Goal: Transaction & Acquisition: Purchase product/service

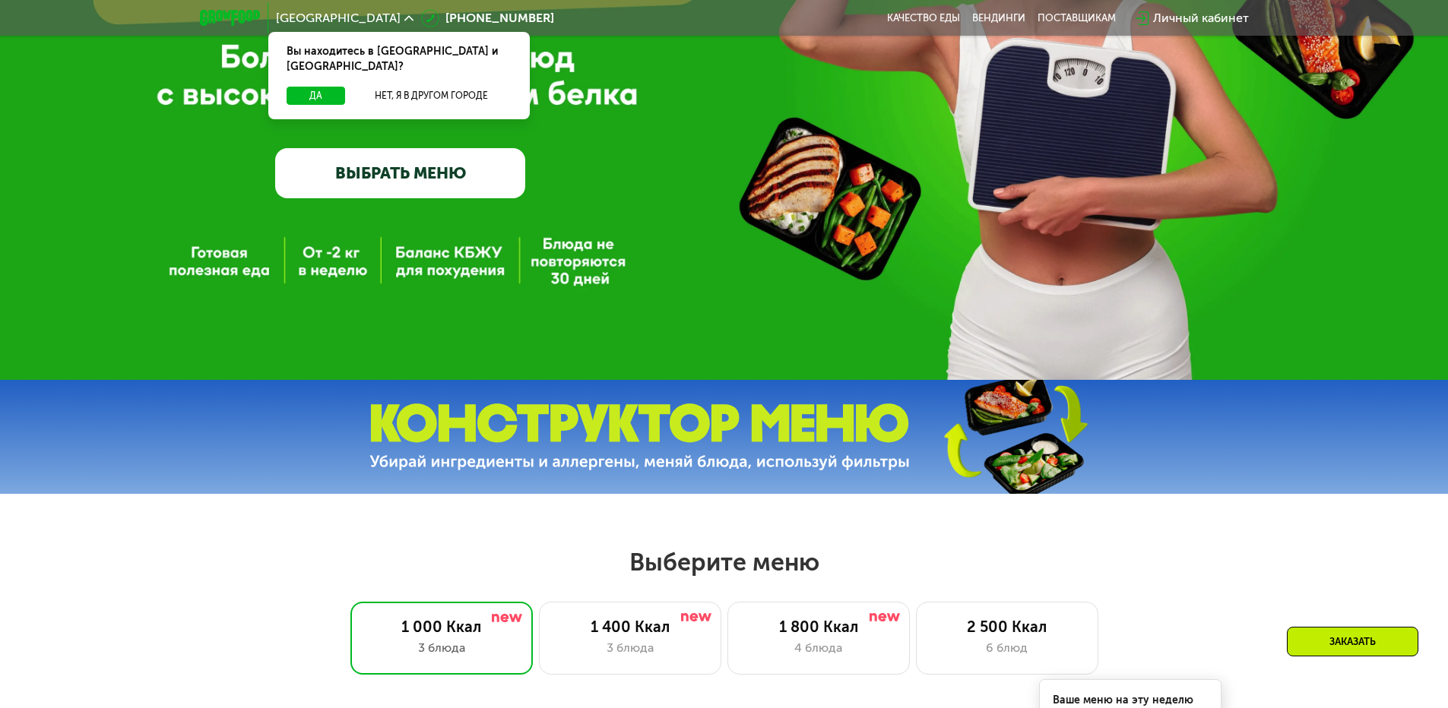
click at [433, 177] on link "ВЫБРАТЬ МЕНЮ" at bounding box center [400, 173] width 250 height 50
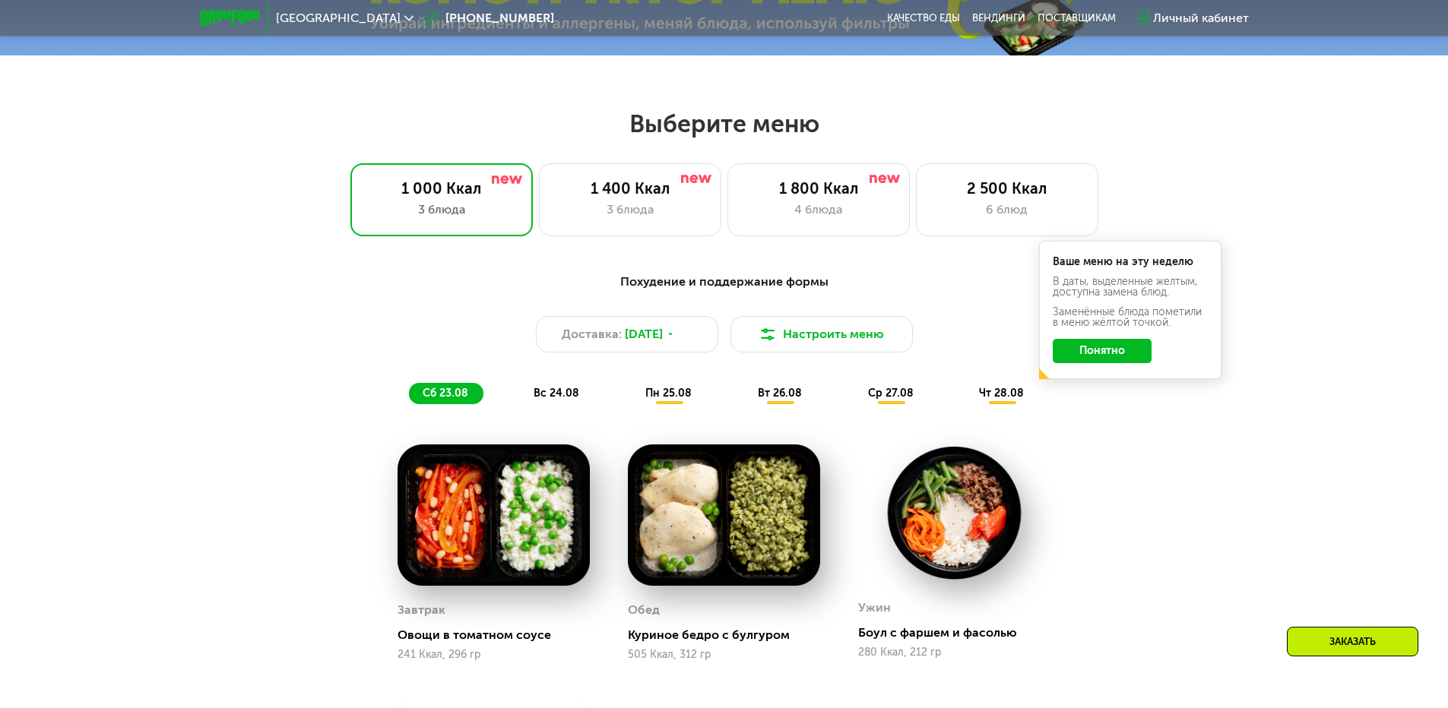
scroll to position [821, 0]
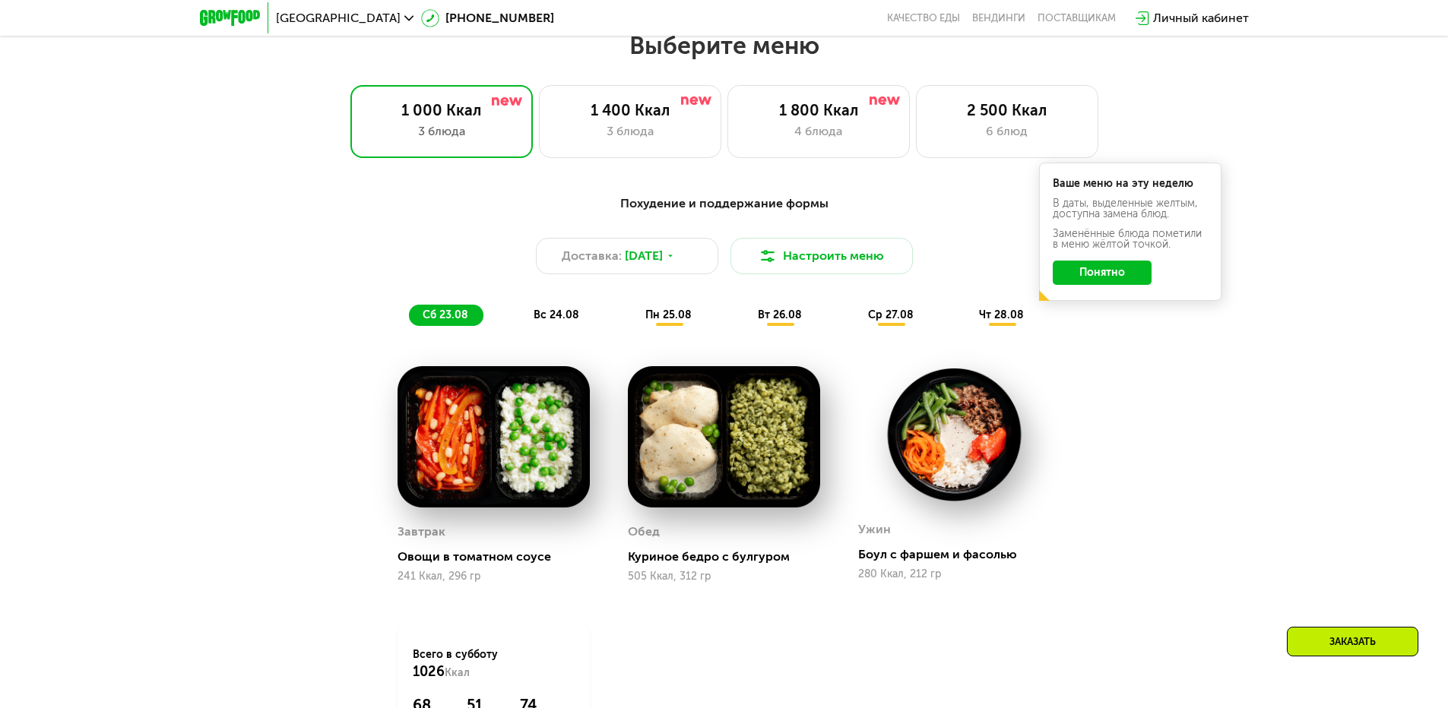
click at [1099, 271] on button "Понятно" at bounding box center [1101, 273] width 99 height 24
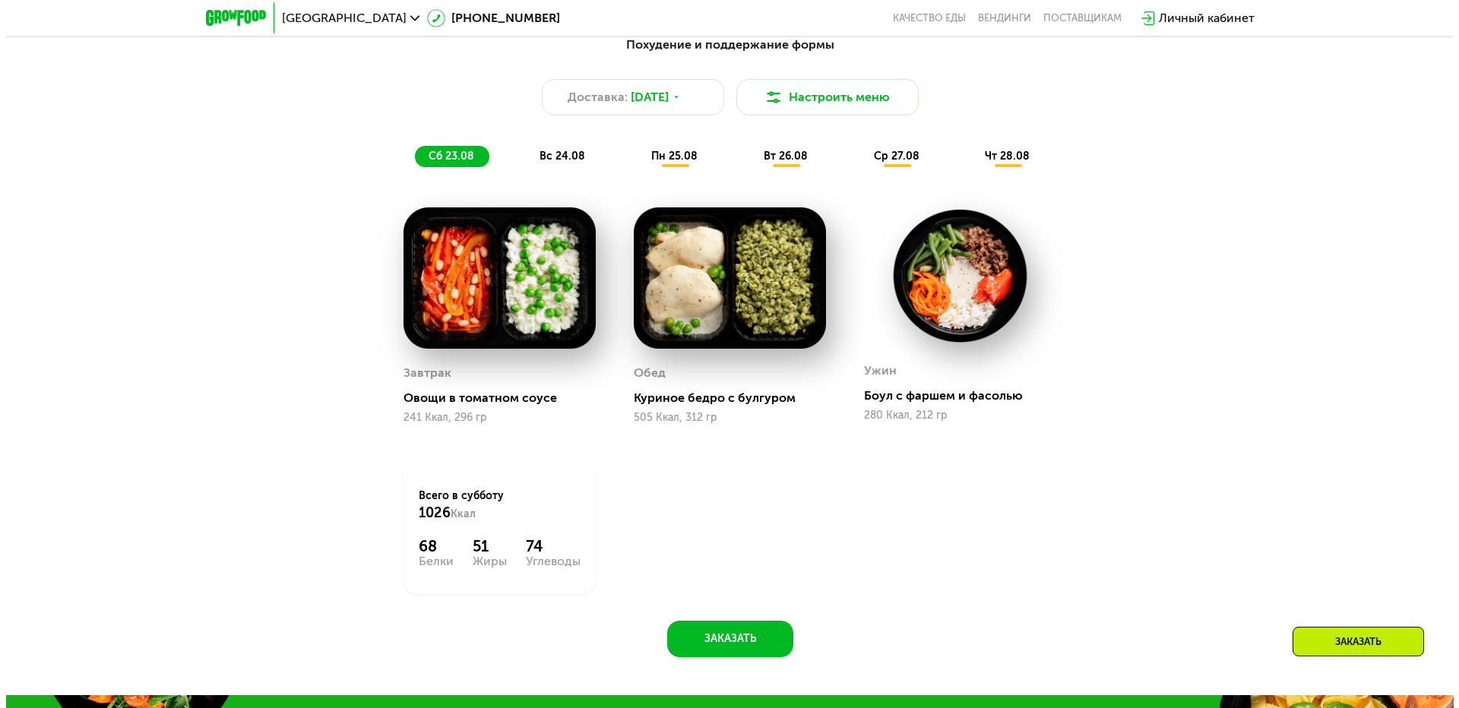
scroll to position [897, 0]
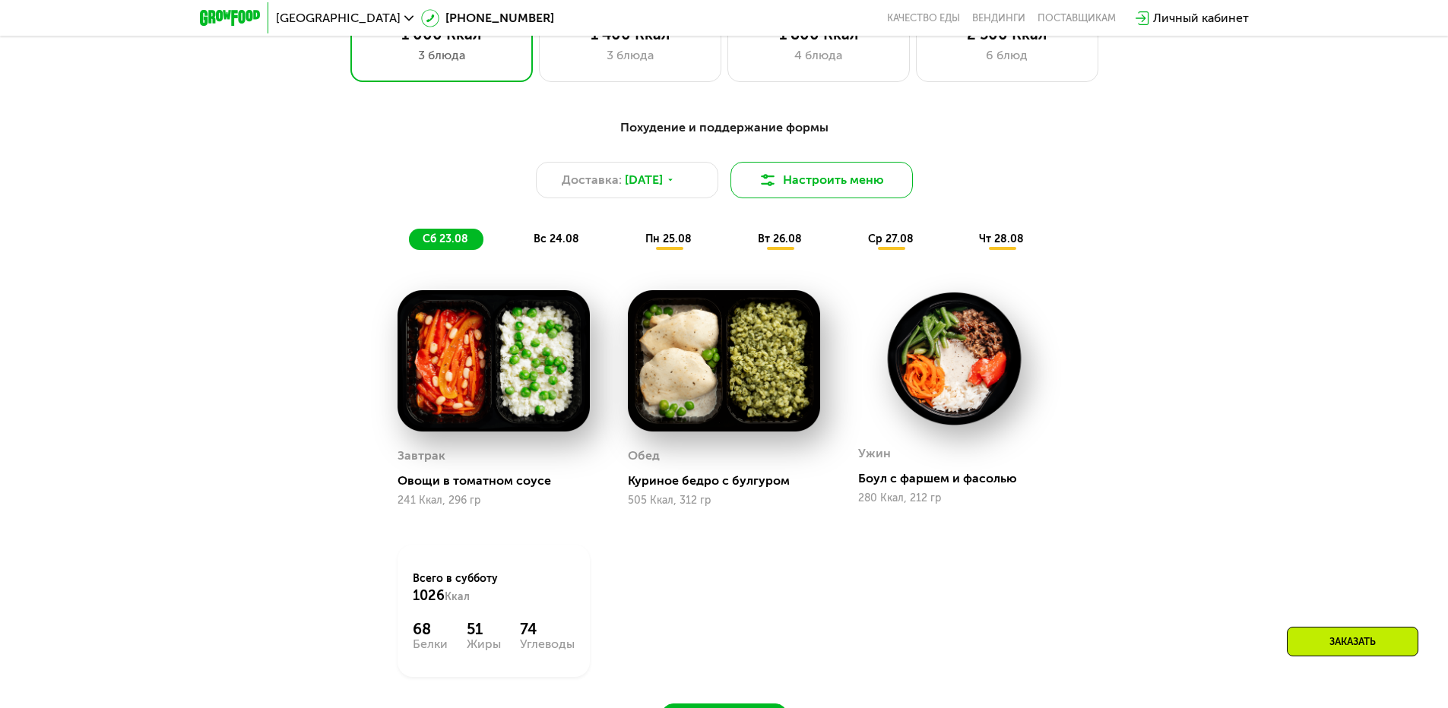
click at [812, 180] on button "Настроить меню" at bounding box center [821, 180] width 182 height 36
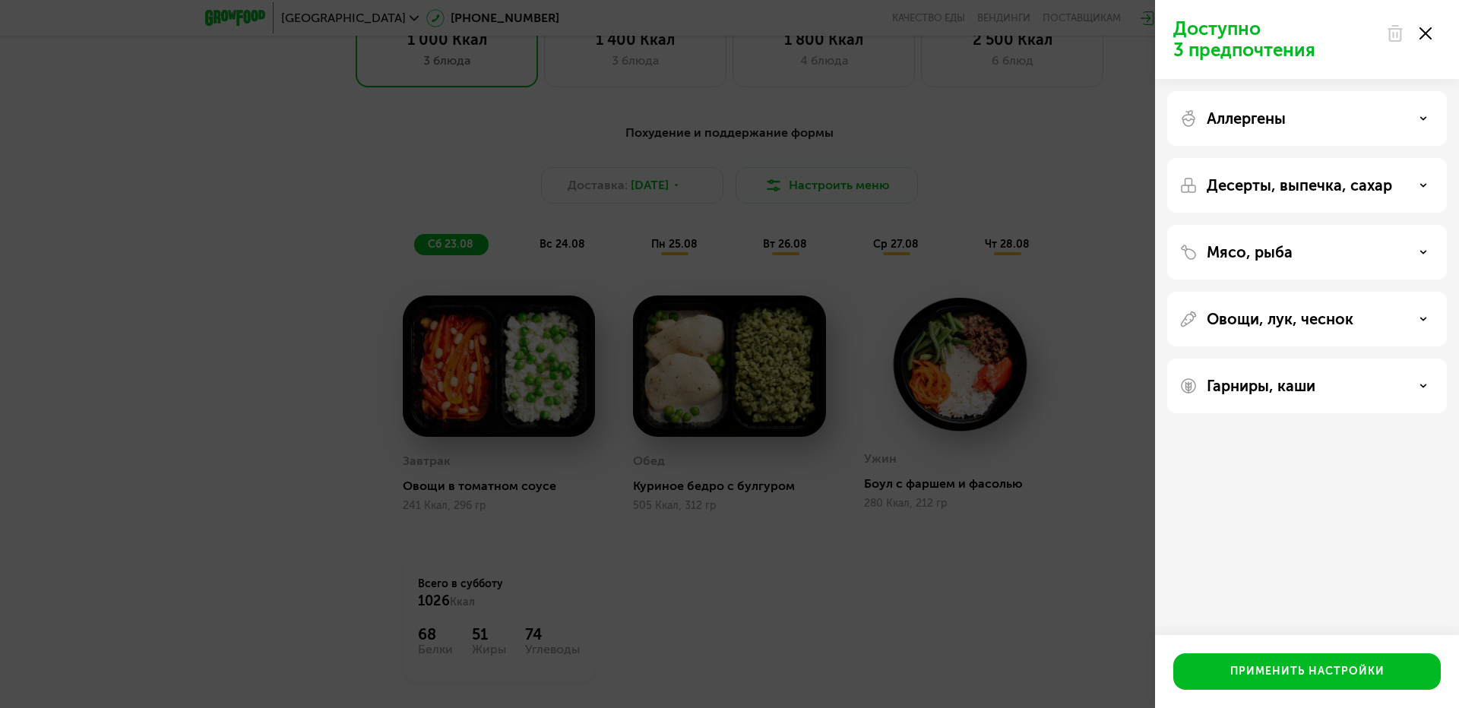
click at [1302, 158] on div "Аллергены" at bounding box center [1307, 185] width 280 height 55
click at [1426, 189] on div "Десерты, выпечка, сахар" at bounding box center [1306, 185] width 255 height 18
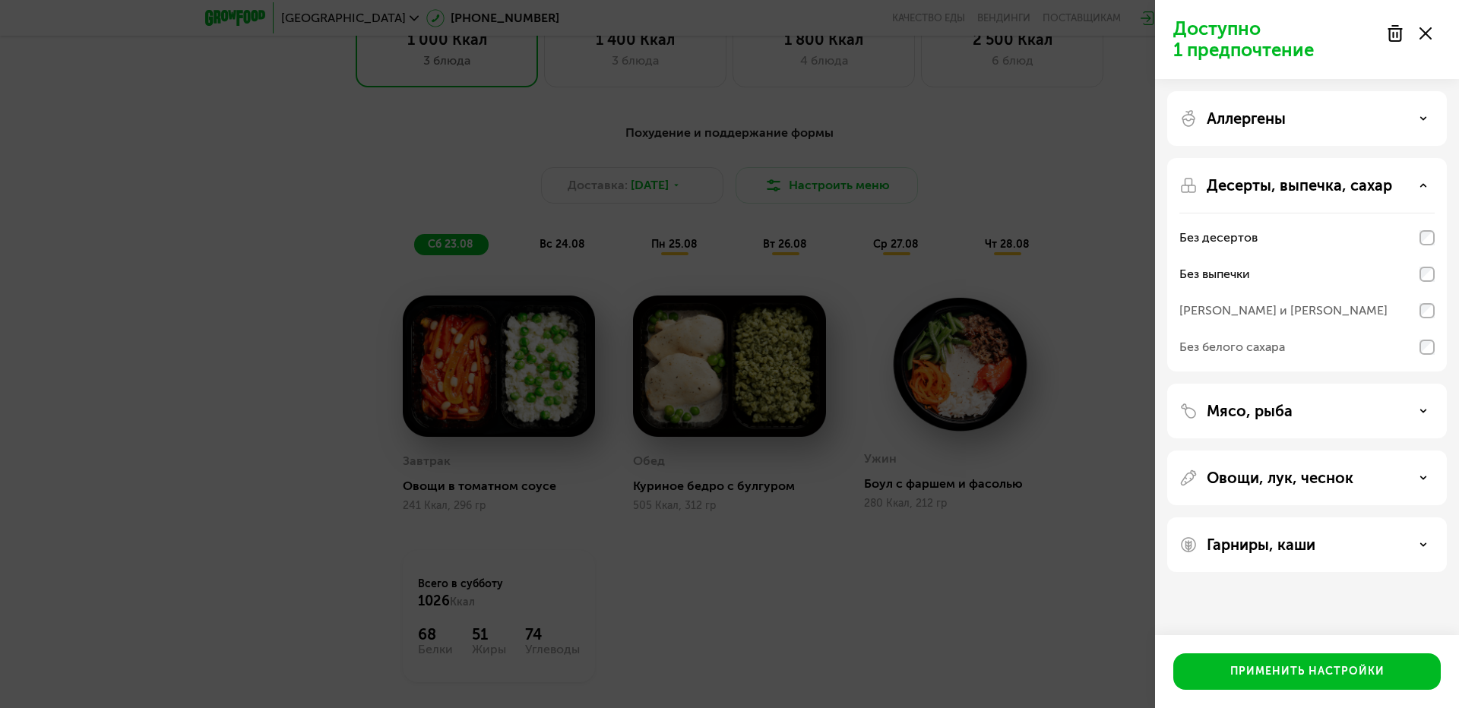
click at [1424, 329] on div "[PERSON_NAME] и [PERSON_NAME]" at bounding box center [1306, 347] width 255 height 36
click at [1264, 342] on div "Без белого сахара" at bounding box center [1232, 347] width 106 height 18
click at [1251, 349] on div "Без белого сахара" at bounding box center [1232, 347] width 106 height 18
click at [1424, 322] on div "[PERSON_NAME] и [PERSON_NAME]" at bounding box center [1306, 311] width 255 height 36
click at [1428, 358] on div "Без белого сахара" at bounding box center [1306, 347] width 255 height 36
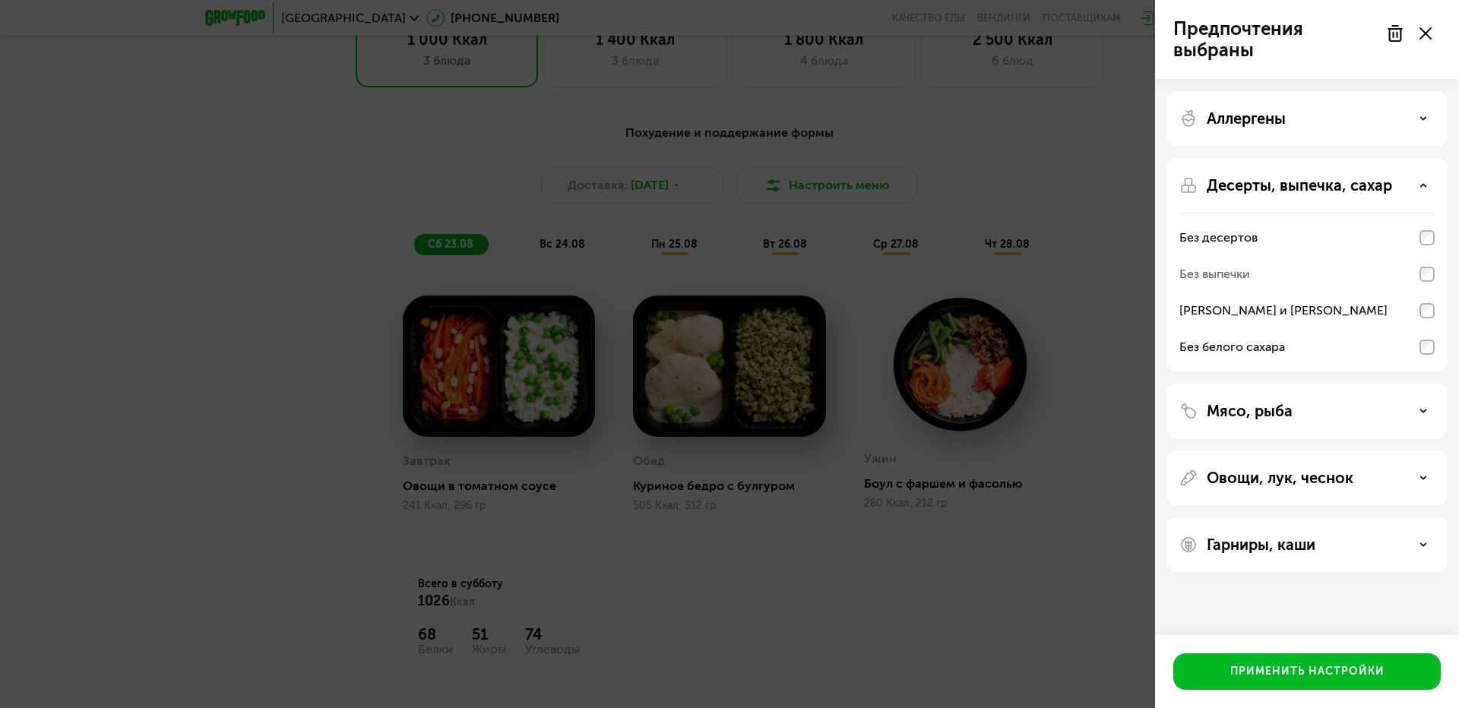
click at [1436, 384] on div "Десерты, выпечка, сахар Без десертов Без выпечки Без сэндвичей и круассанов Без…" at bounding box center [1307, 411] width 280 height 55
click at [1422, 184] on icon at bounding box center [1423, 186] width 8 height 8
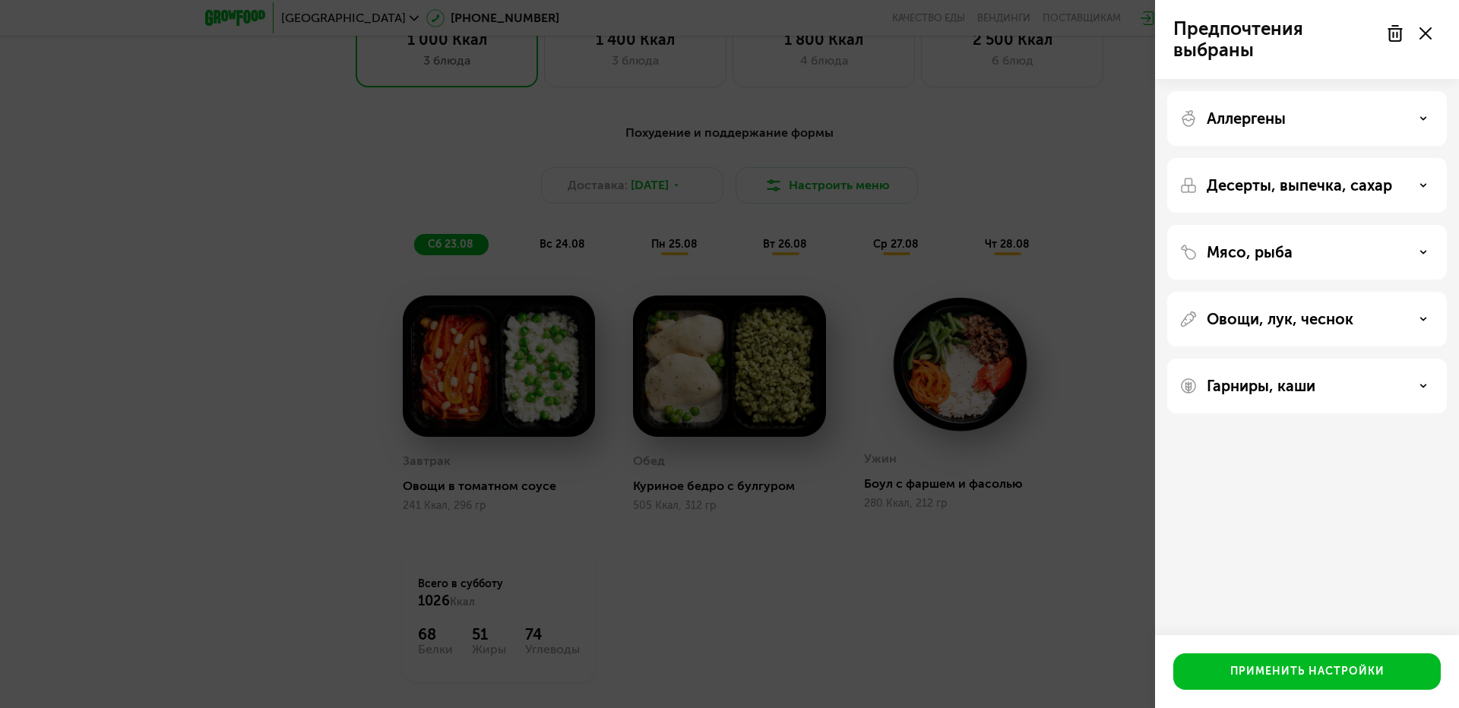
click at [1421, 260] on div "Мясо, рыба" at bounding box center [1306, 252] width 255 height 18
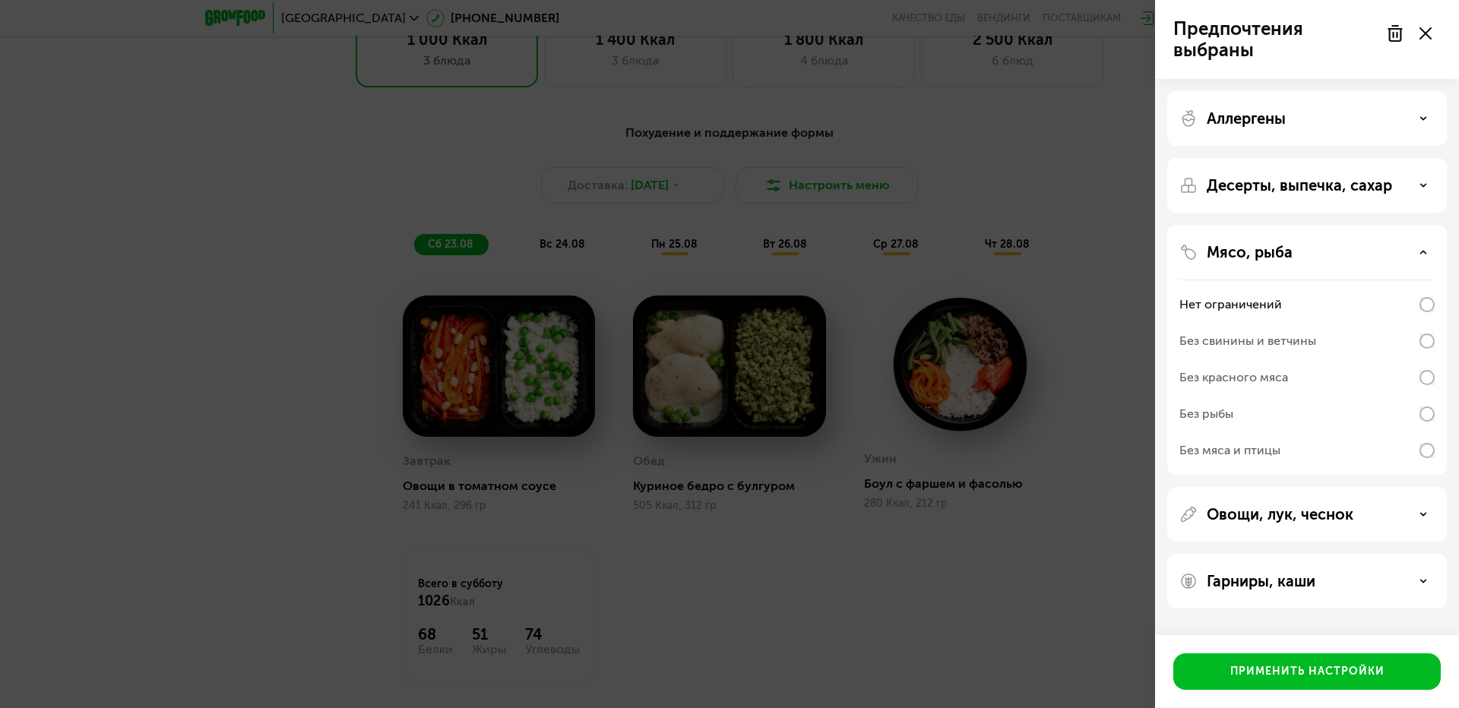
click at [1431, 244] on div "Мясо, рыба" at bounding box center [1306, 252] width 255 height 18
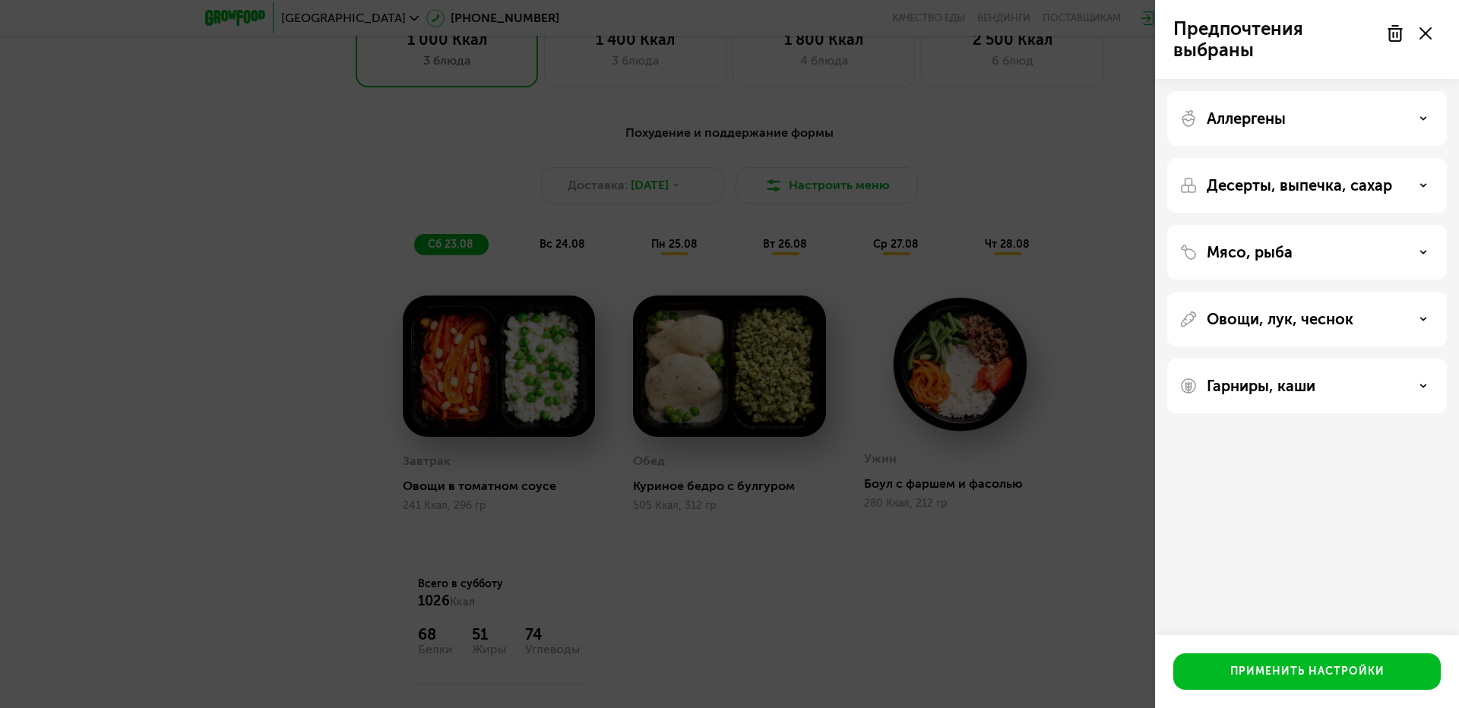
click at [1429, 321] on div "Овощи, лук, чеснок" at bounding box center [1306, 319] width 255 height 18
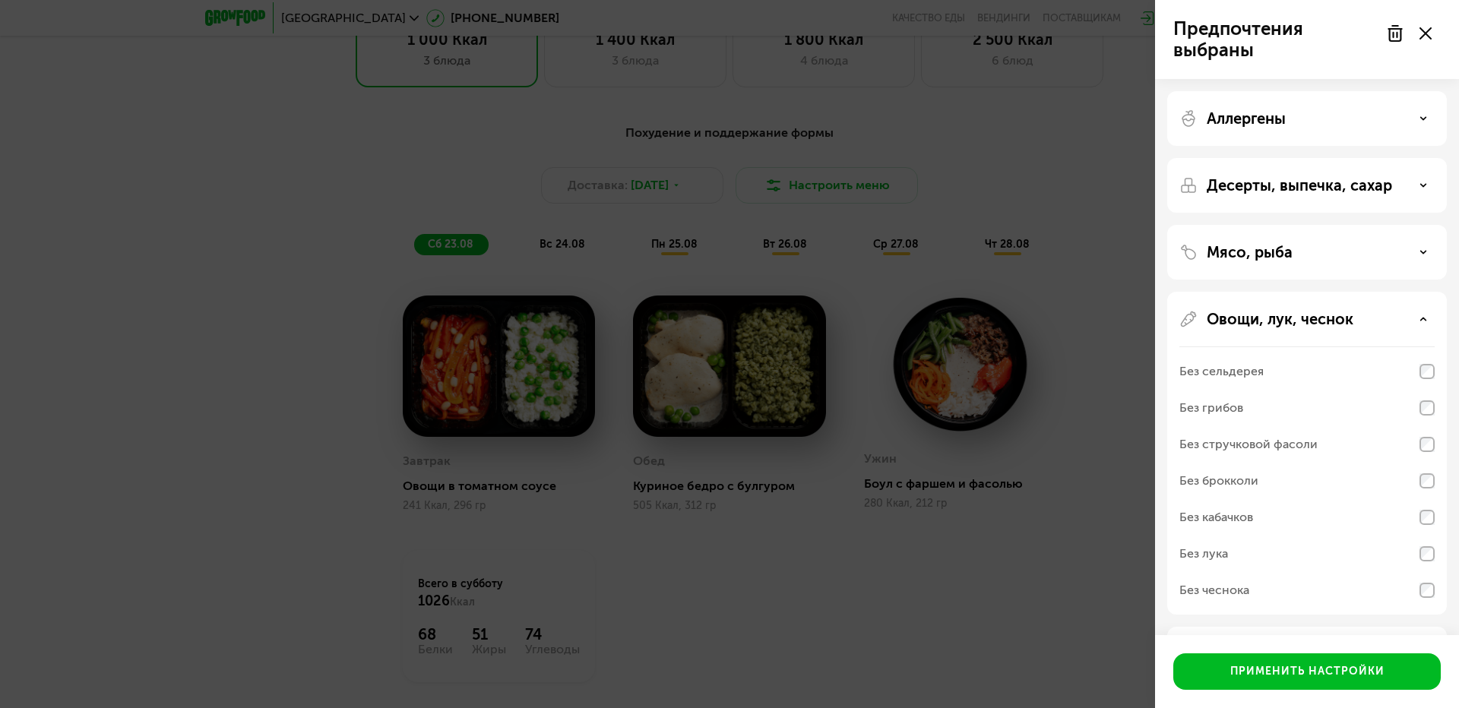
click at [1368, 390] on div "Без сельдерея" at bounding box center [1306, 408] width 255 height 36
click at [1367, 390] on div "Без сельдерея" at bounding box center [1306, 408] width 255 height 36
click at [1329, 390] on div "Без сельдерея" at bounding box center [1306, 408] width 255 height 36
click at [1248, 372] on div "Без сельдерея" at bounding box center [1221, 371] width 84 height 18
click at [1436, 627] on div "Овощи, лук, чеснок Без сельдерея Без грибов Без стручковой фасоли Без брокколи …" at bounding box center [1307, 654] width 280 height 55
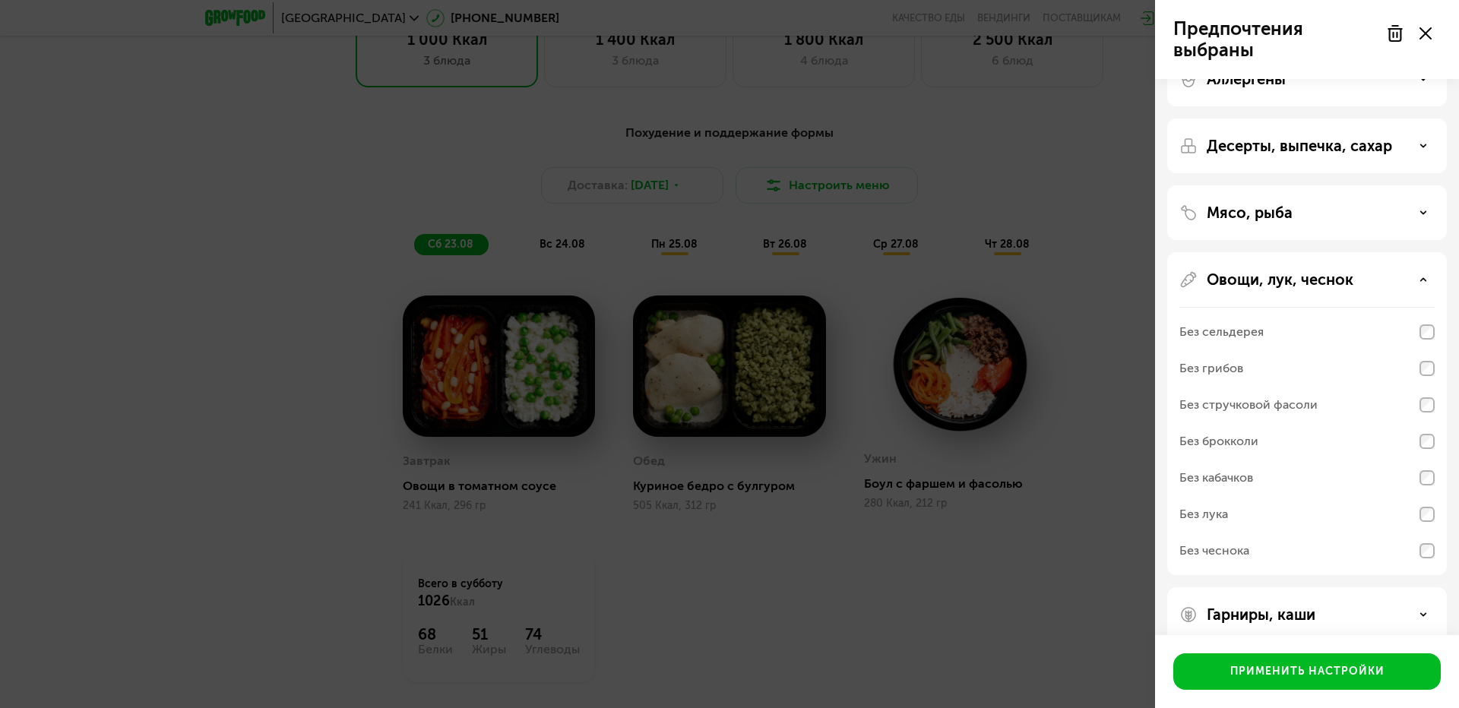
scroll to position [62, 0]
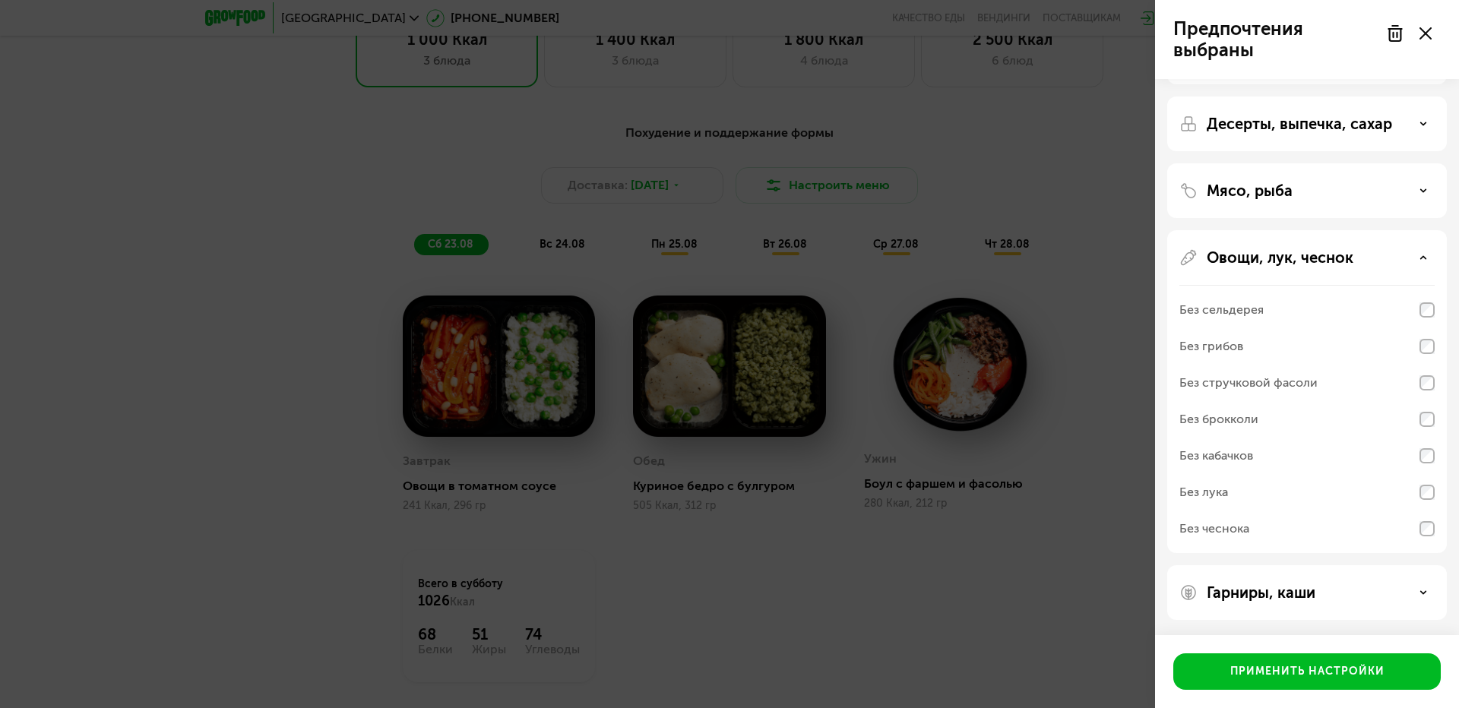
click at [1388, 597] on div "Гарниры, каши" at bounding box center [1306, 593] width 255 height 18
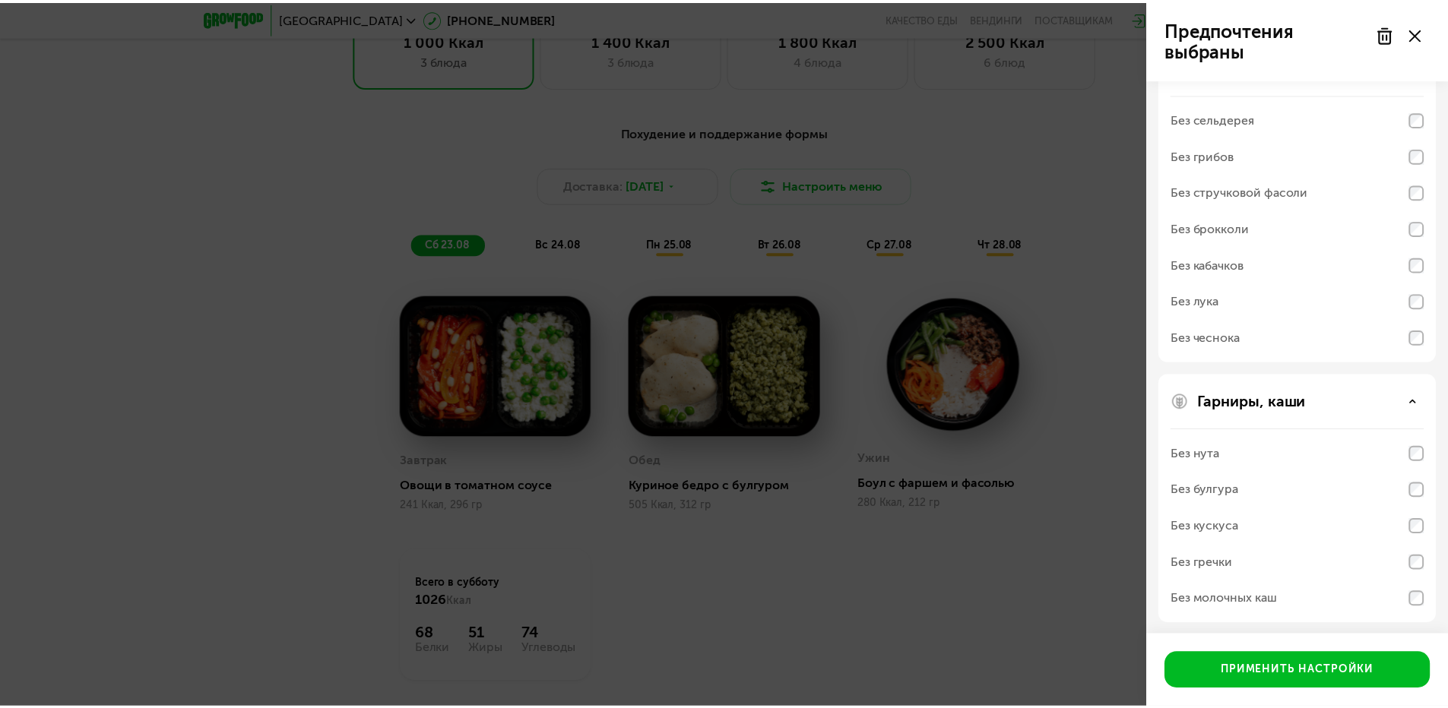
scroll to position [257, 0]
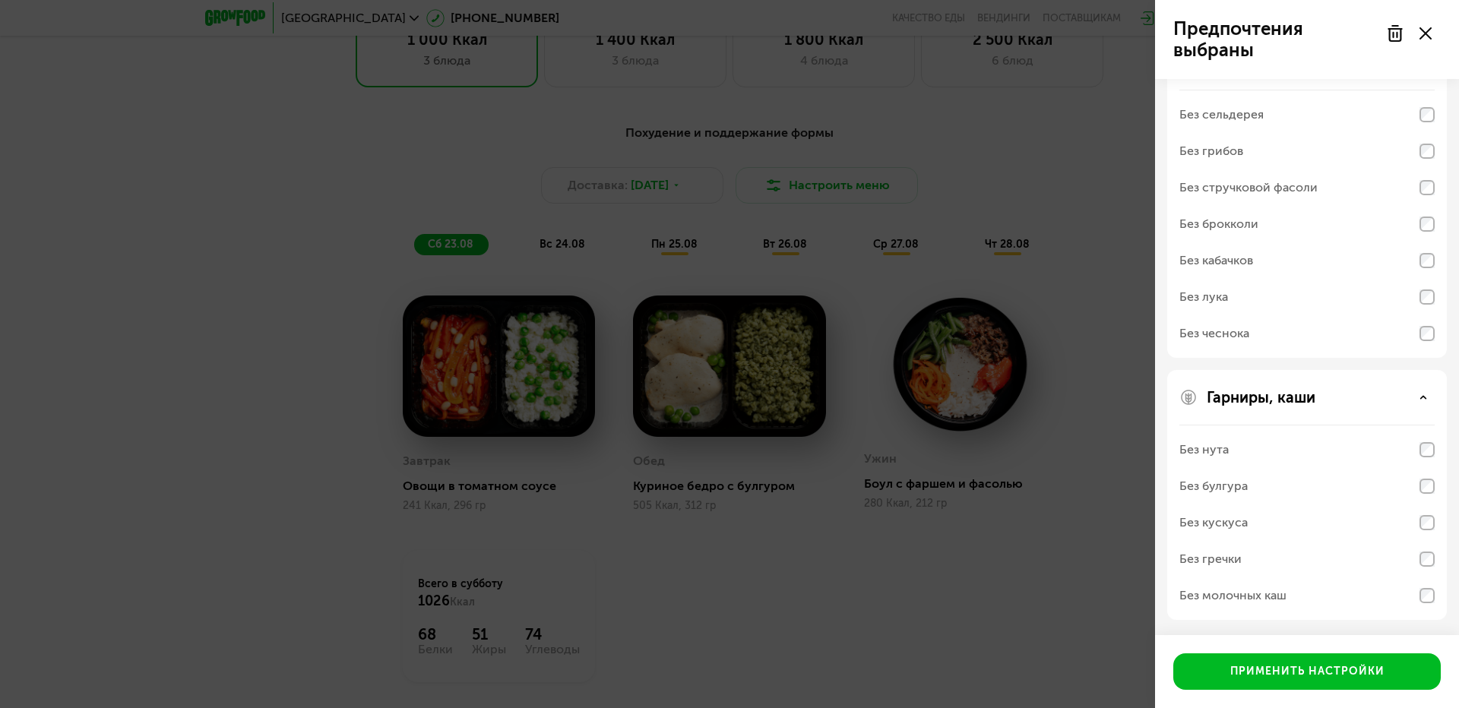
click at [1435, 35] on div at bounding box center [1409, 33] width 64 height 30
click at [1422, 40] on div at bounding box center [1409, 33] width 64 height 30
click at [1423, 35] on use at bounding box center [1425, 33] width 12 height 12
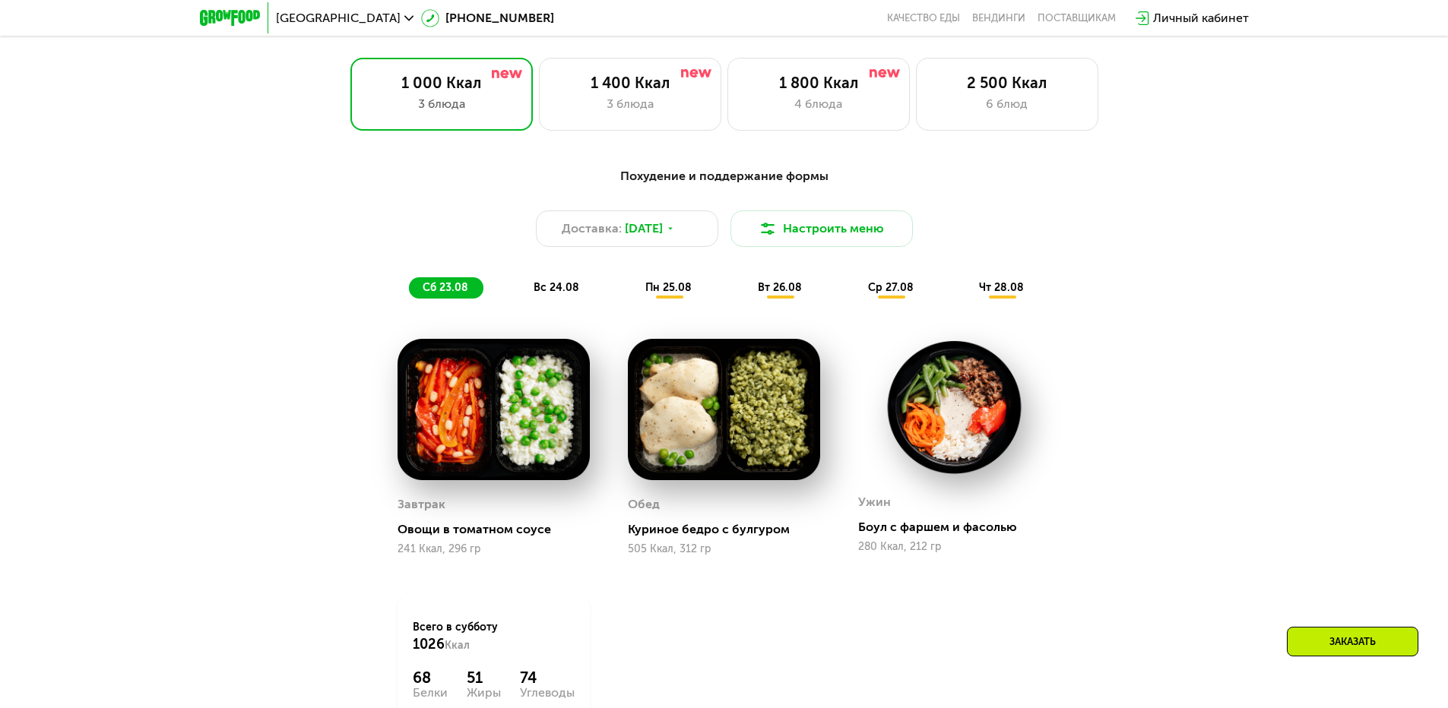
scroll to position [821, 0]
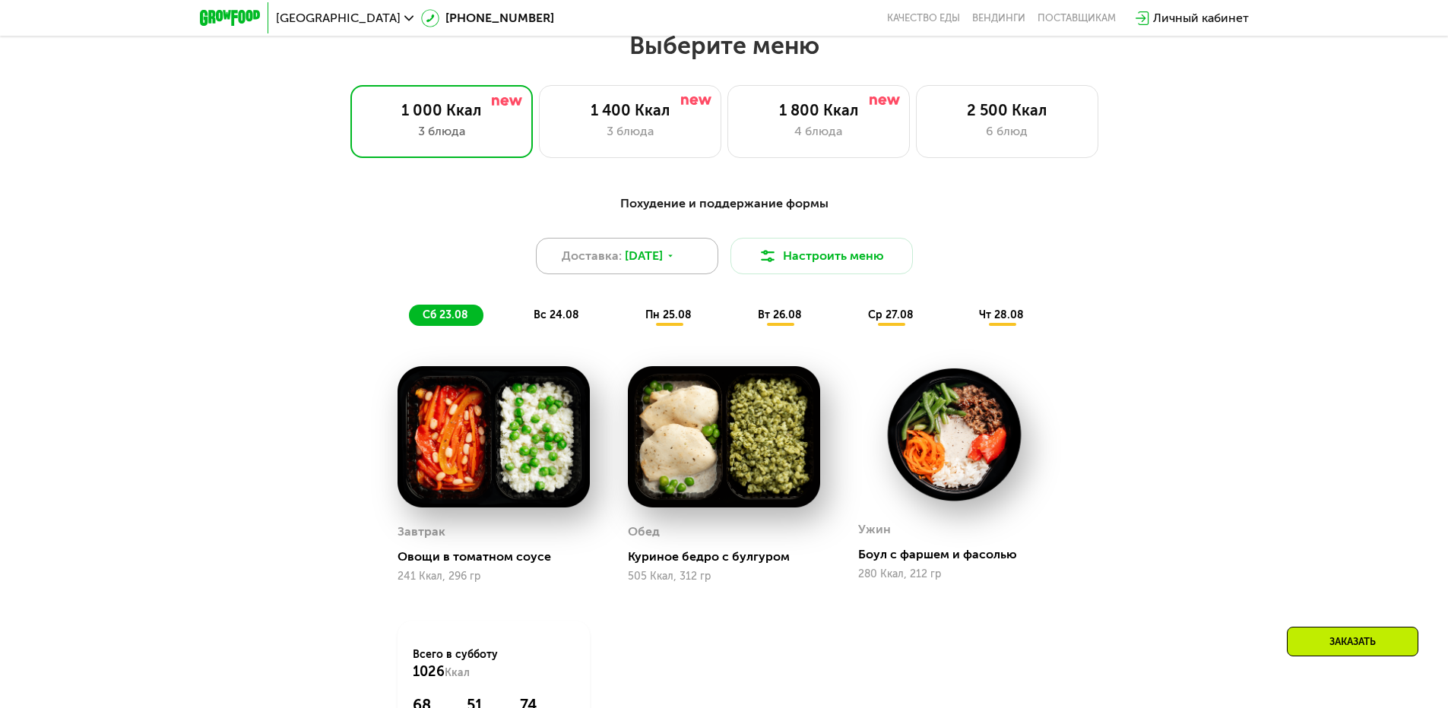
click at [675, 261] on icon at bounding box center [670, 256] width 9 height 9
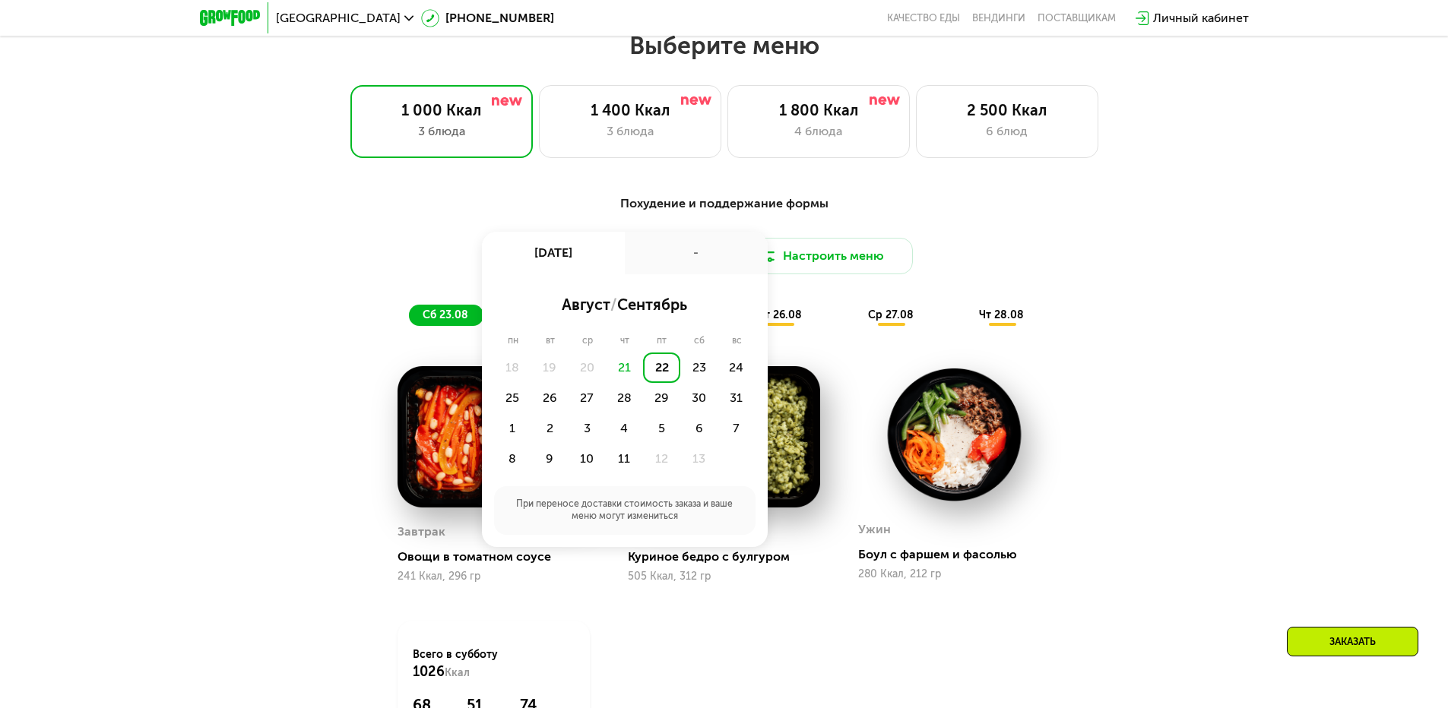
click at [1221, 287] on div "Похудение и поддержание формы Доставка: [DATE] авг, пт - август / сентябрь пн в…" at bounding box center [724, 514] width 1448 height 682
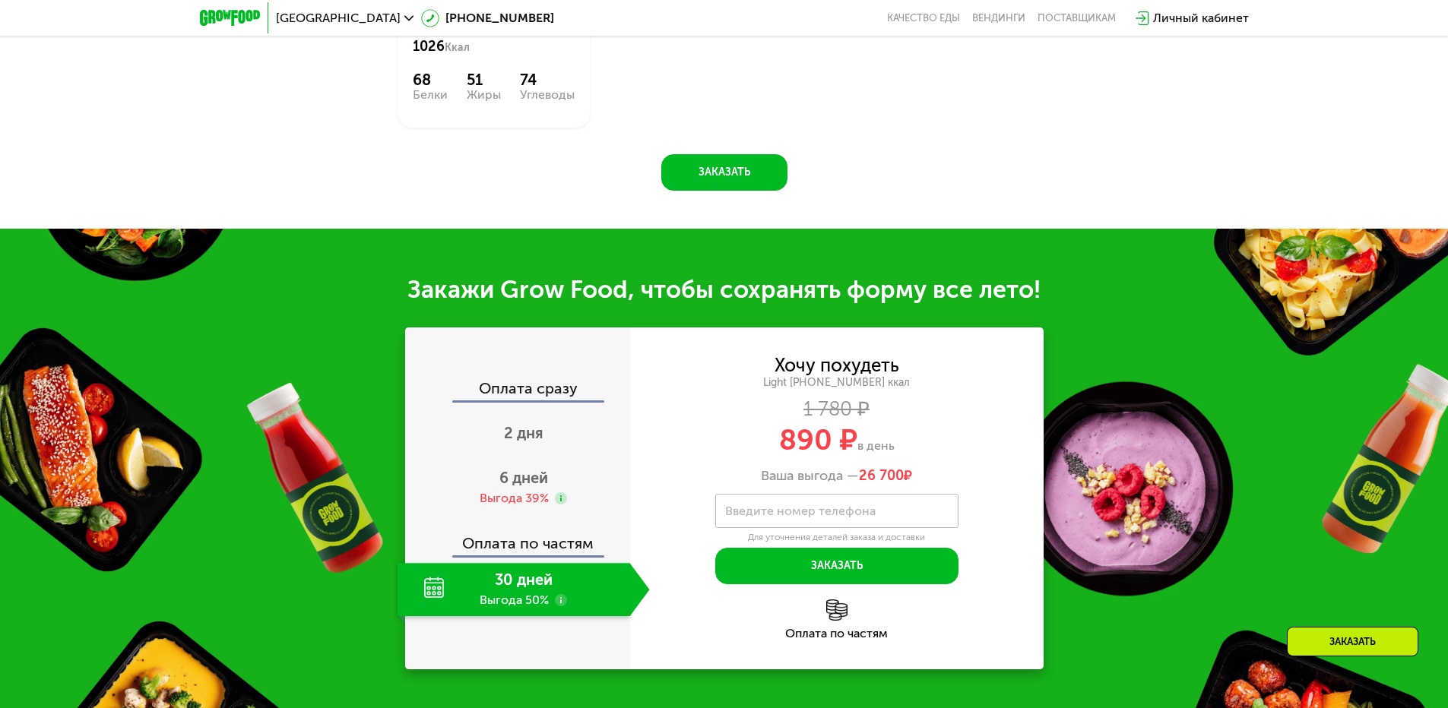
scroll to position [1505, 0]
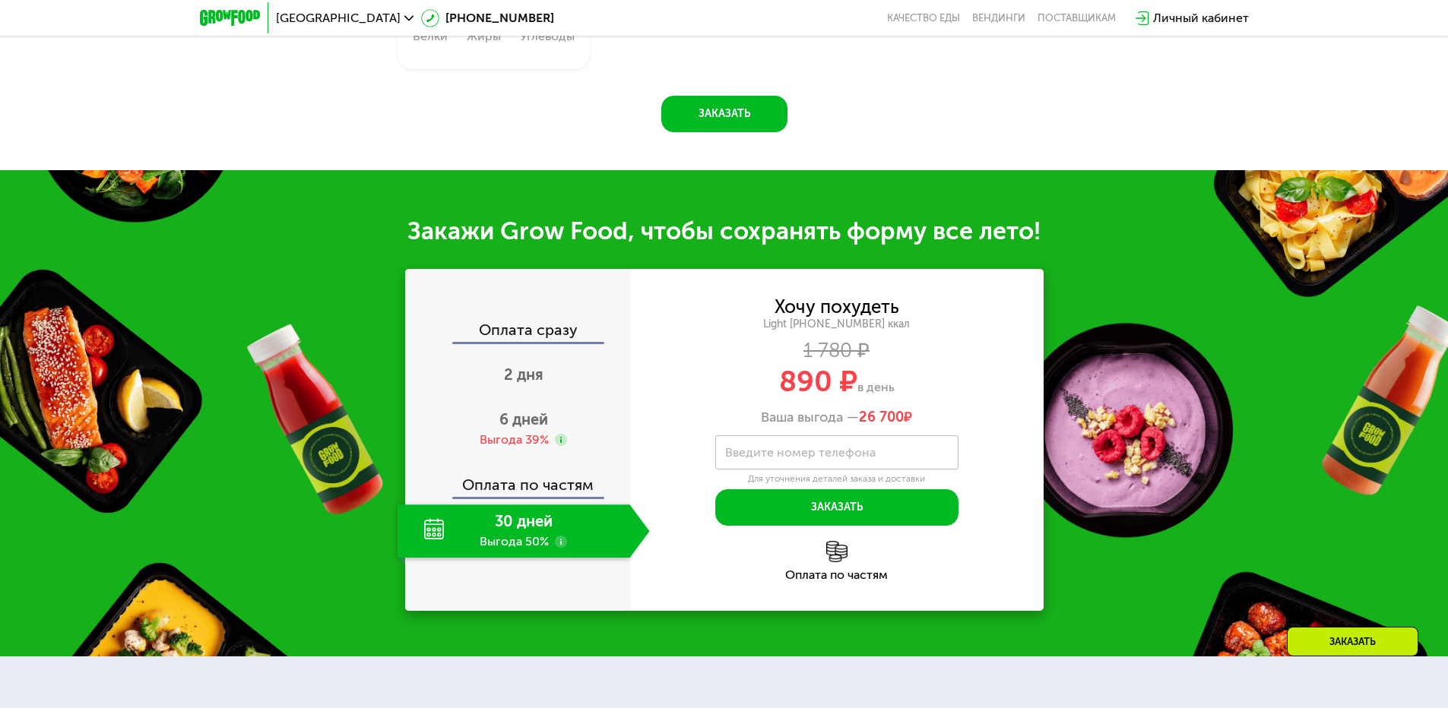
click at [564, 548] on use at bounding box center [561, 542] width 12 height 12
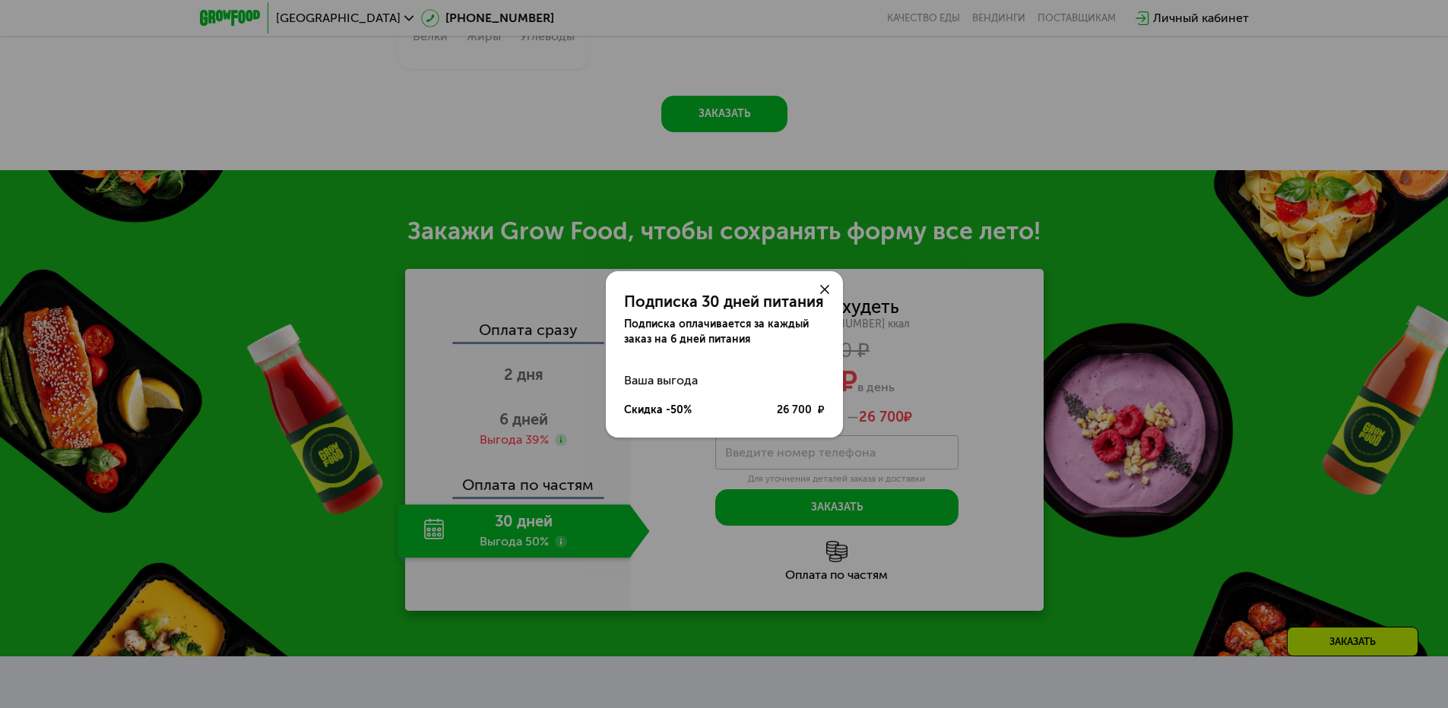
click at [822, 282] on div at bounding box center [824, 289] width 36 height 36
